Goal: Information Seeking & Learning: Learn about a topic

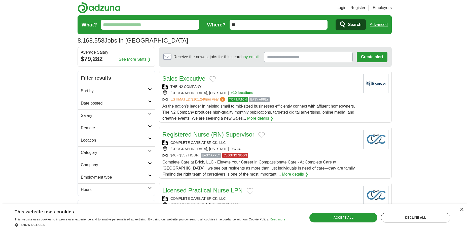
scroll to position [168, 0]
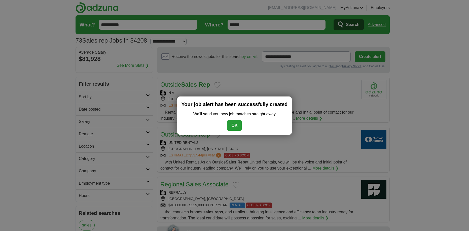
click at [233, 126] on button "OK" at bounding box center [234, 125] width 15 height 11
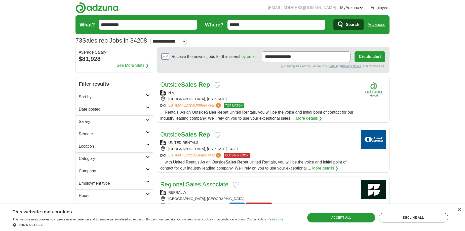
click at [214, 186] on link "Regional Sales Associate" at bounding box center [194, 184] width 68 height 7
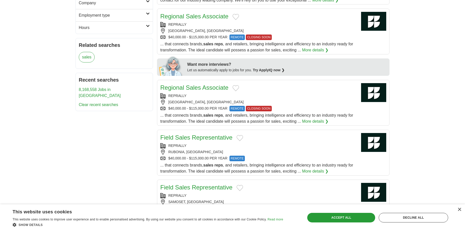
click at [191, 17] on link "Regional Sales Associate" at bounding box center [194, 16] width 68 height 7
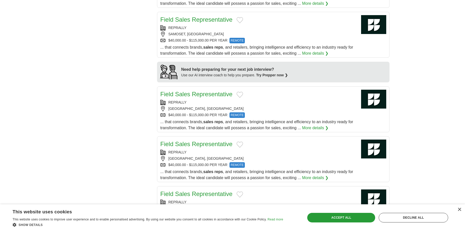
click at [197, 22] on link "Field Sales Representative" at bounding box center [196, 19] width 72 height 7
click at [315, 178] on link "More details ❯" at bounding box center [315, 178] width 26 height 6
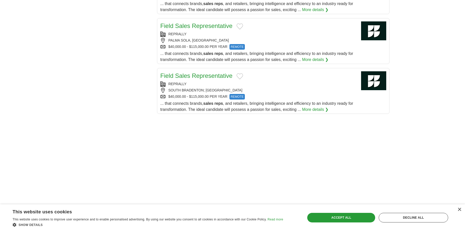
scroll to position [671, 0]
